Goal: Task Accomplishment & Management: Manage account settings

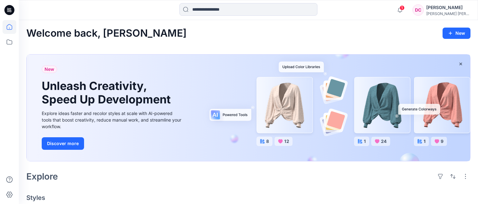
click at [453, 7] on div "[PERSON_NAME]" at bounding box center [448, 8] width 44 height 8
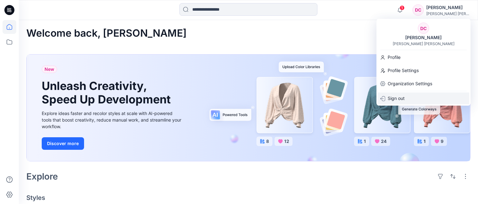
click at [394, 98] on p "Sign out" at bounding box center [396, 99] width 17 height 12
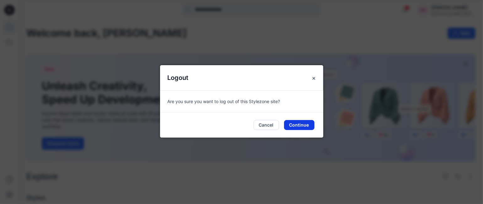
click at [300, 124] on button "Continue" at bounding box center [299, 125] width 30 height 10
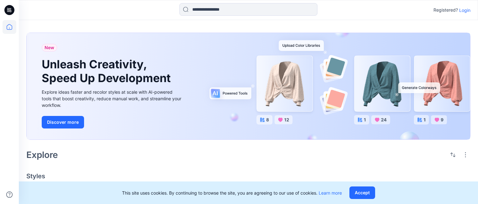
click at [463, 11] on p "Login" at bounding box center [464, 10] width 11 height 7
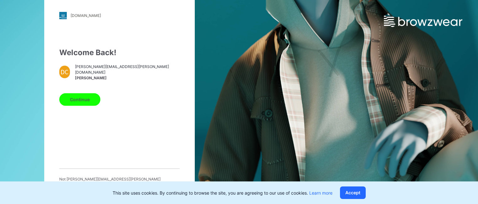
scroll to position [0, 0]
click at [355, 194] on button "Accept" at bounding box center [353, 193] width 26 height 13
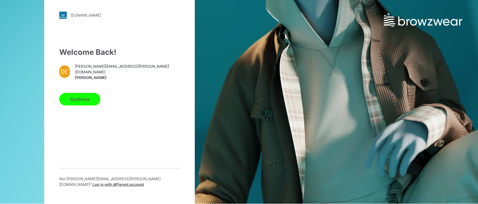
click at [84, 102] on button "Continue" at bounding box center [79, 99] width 41 height 13
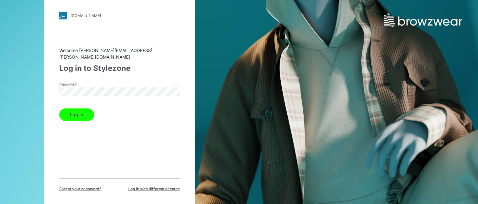
scroll to position [0, 0]
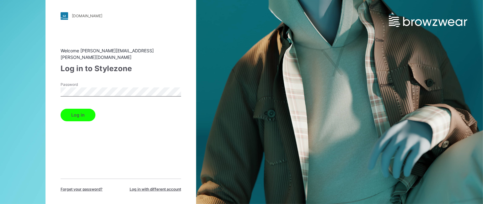
click at [78, 110] on button "Log in" at bounding box center [78, 115] width 35 height 13
